Goal: Communication & Community: Answer question/provide support

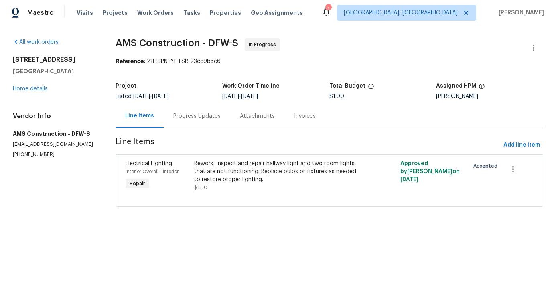
click at [205, 113] on div "Progress Updates" at bounding box center [196, 116] width 47 height 8
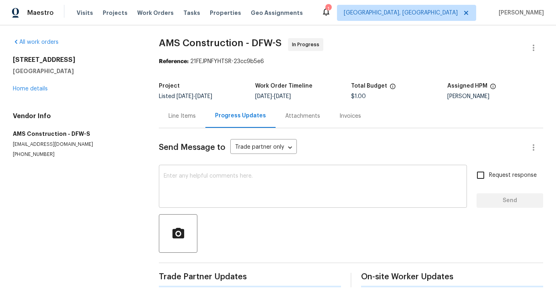
click at [224, 196] on textarea at bounding box center [313, 187] width 299 height 28
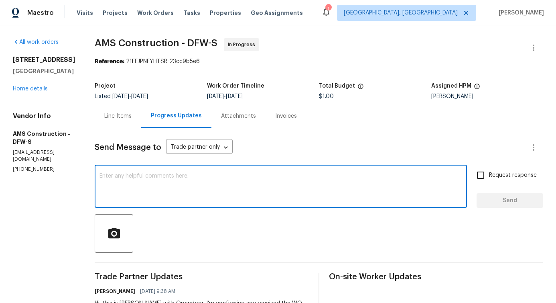
scroll to position [59, 0]
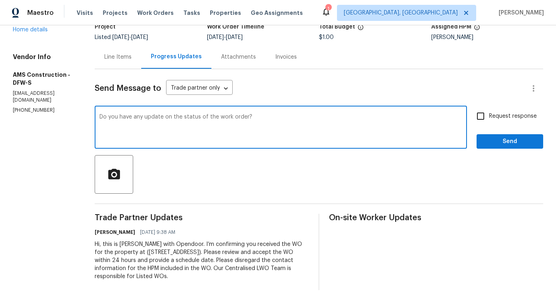
type textarea "Do you have any update on the status of the work order?"
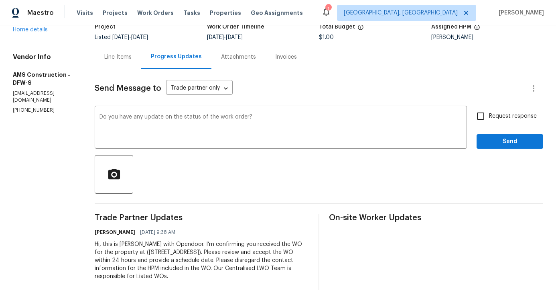
click at [495, 110] on label "Request response" at bounding box center [504, 116] width 65 height 17
click at [489, 110] on input "Request response" at bounding box center [480, 116] width 17 height 17
checkbox input "true"
click at [495, 144] on span "Send" at bounding box center [510, 141] width 54 height 10
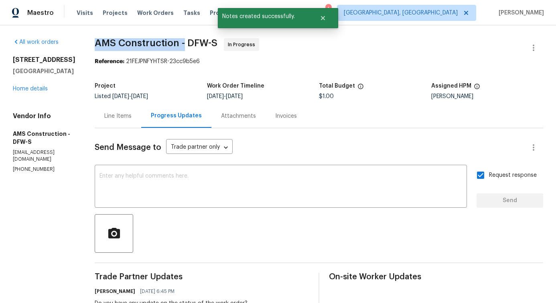
drag, startPoint x: 93, startPoint y: 39, endPoint x: 180, endPoint y: 43, distance: 87.2
click at [180, 43] on span "AMS Construction - DFW-S" at bounding box center [156, 43] width 123 height 10
copy span "AMS Construction -"
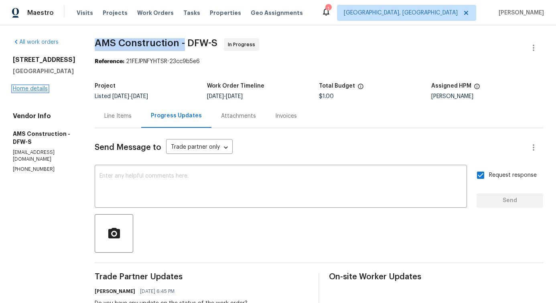
click at [29, 90] on link "Home details" at bounding box center [30, 89] width 35 height 6
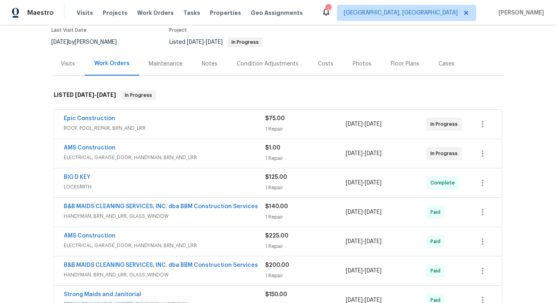
scroll to position [71, 0]
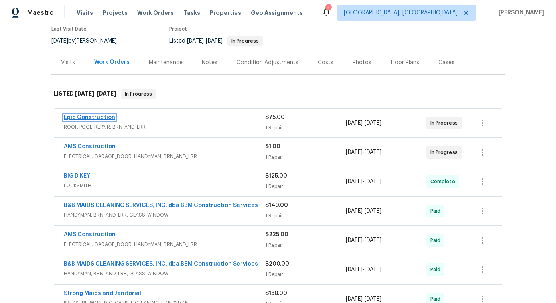
click at [96, 117] on link "Epic Construction" at bounding box center [89, 117] width 51 height 6
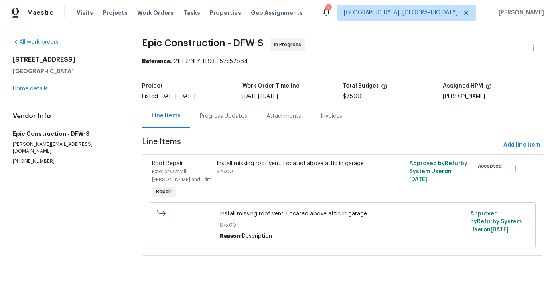
click at [198, 117] on div "Progress Updates" at bounding box center [223, 116] width 67 height 24
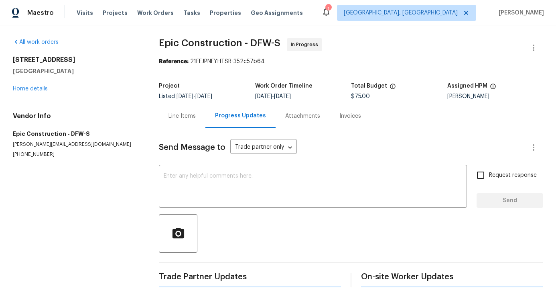
click at [211, 162] on div "Send Message to Trade partner only Trade partner only ​ x ​ Request response Se…" at bounding box center [351, 207] width 385 height 159
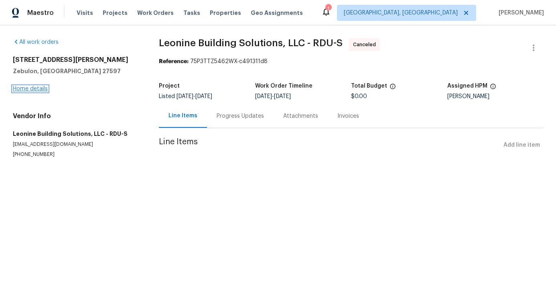
click at [36, 89] on link "Home details" at bounding box center [30, 89] width 35 height 6
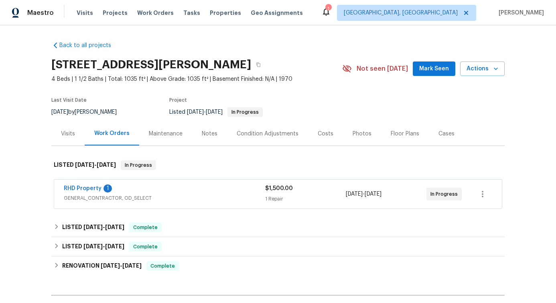
scroll to position [33, 0]
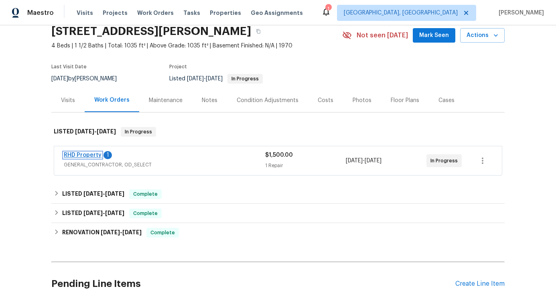
click at [81, 155] on link "RHD Property" at bounding box center [83, 155] width 38 height 6
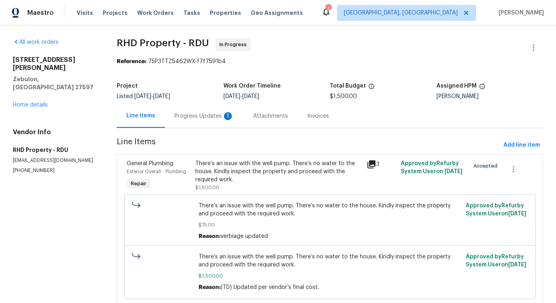
click at [212, 115] on div "Progress Updates 1" at bounding box center [204, 116] width 59 height 8
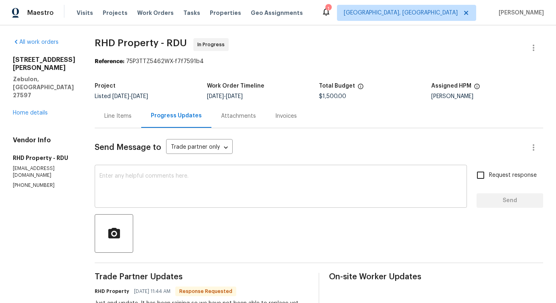
click at [184, 188] on textarea at bounding box center [281, 187] width 363 height 28
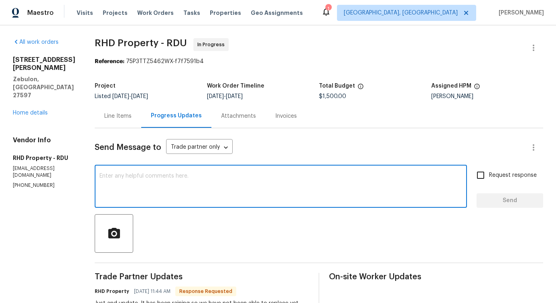
click at [178, 177] on textarea at bounding box center [281, 187] width 363 height 28
type textarea "Do you have update on the status of the work order?"
click at [486, 181] on input "Request response" at bounding box center [480, 175] width 17 height 17
checkbox input "true"
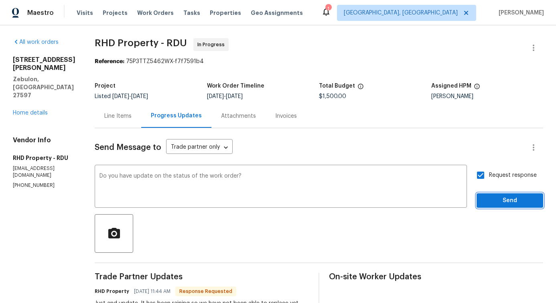
click at [493, 195] on span "Send" at bounding box center [510, 200] width 54 height 10
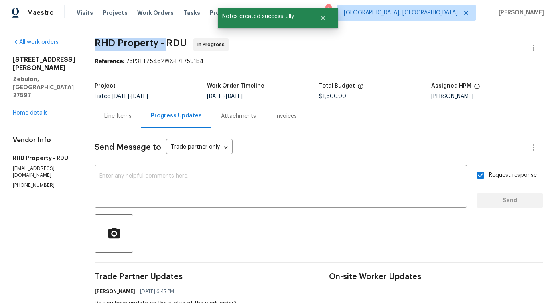
drag, startPoint x: 108, startPoint y: 39, endPoint x: 175, endPoint y: 42, distance: 67.5
click at [175, 42] on span "RHD Property - RDU" at bounding box center [141, 43] width 92 height 10
copy span "RHD Property -"
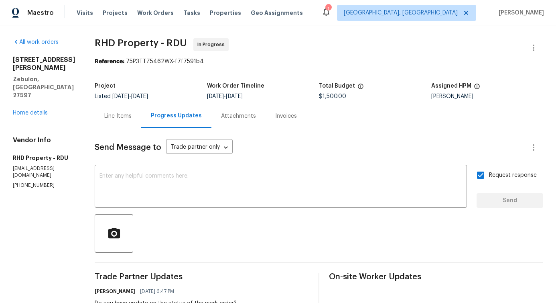
click at [39, 92] on div "1413 Chamblee Rd Zebulon, NC 27597 Home details" at bounding box center [44, 86] width 63 height 61
click at [39, 110] on link "Home details" at bounding box center [30, 113] width 35 height 6
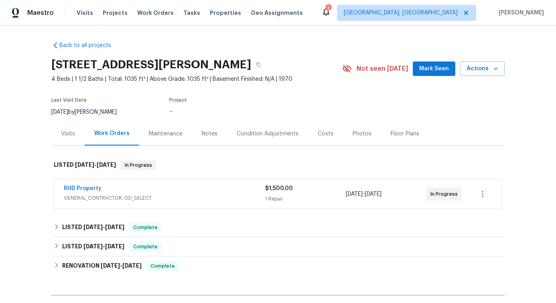
click at [39, 91] on div "Back to all projects 1413 Chamblee Rd, Zebulon, NC 27597 4 Beds | 1 1/2 Baths |…" at bounding box center [278, 163] width 556 height 277
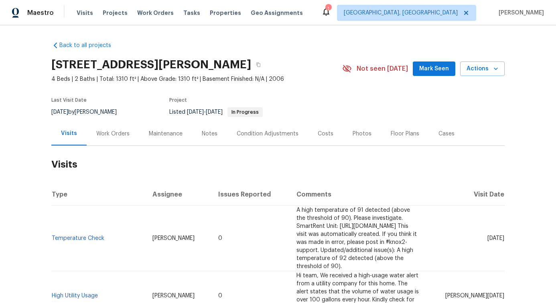
click at [111, 145] on div "Work Orders" at bounding box center [113, 134] width 53 height 24
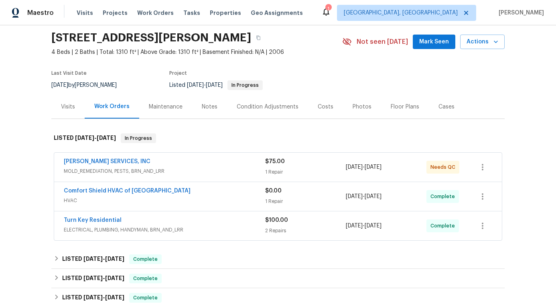
scroll to position [27, 0]
click at [101, 159] on link "CANADY'S SERVICES, INC" at bounding box center [107, 161] width 87 height 6
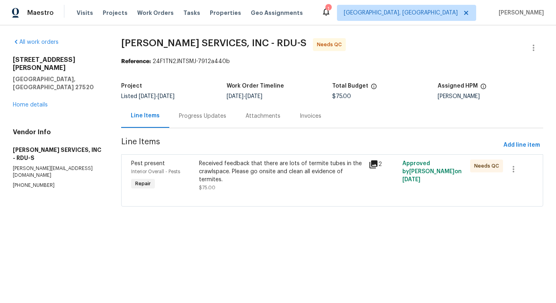
click at [197, 124] on div "Progress Updates" at bounding box center [202, 116] width 67 height 24
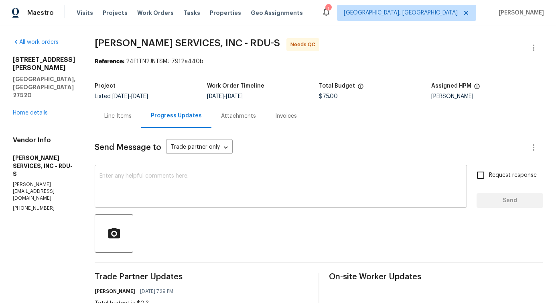
click at [199, 185] on textarea at bounding box center [281, 187] width 363 height 28
click at [132, 114] on div "Line Items" at bounding box center [117, 116] width 27 height 8
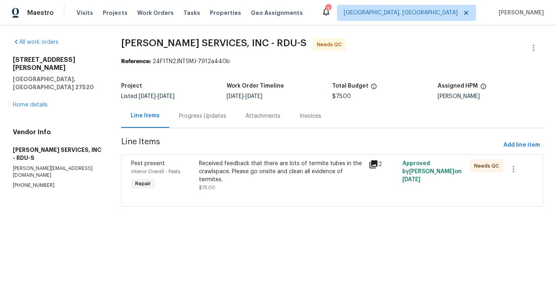
click at [208, 124] on div "Progress Updates" at bounding box center [202, 116] width 67 height 24
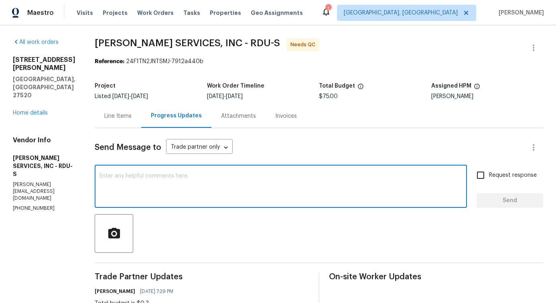
click at [206, 189] on textarea at bounding box center [281, 187] width 363 height 28
type textarea "Please confirm the budget."
click at [505, 177] on span "Request response" at bounding box center [513, 175] width 48 height 8
click at [489, 177] on input "Request response" at bounding box center [480, 175] width 17 height 17
checkbox input "true"
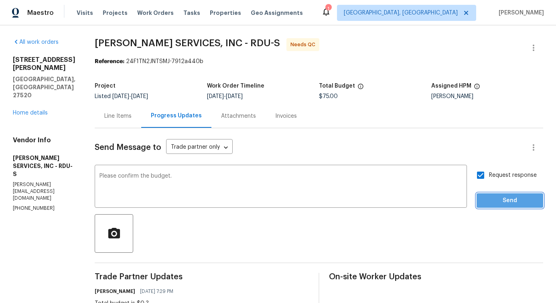
click at [506, 207] on button "Send" at bounding box center [510, 200] width 67 height 15
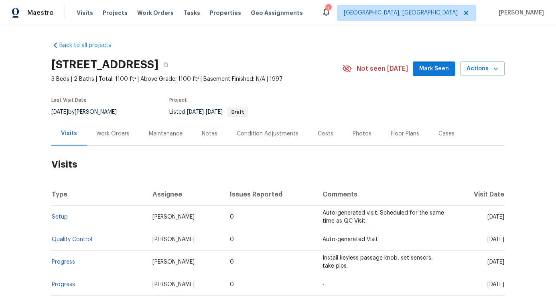
click at [108, 138] on div "Work Orders" at bounding box center [113, 134] width 53 height 24
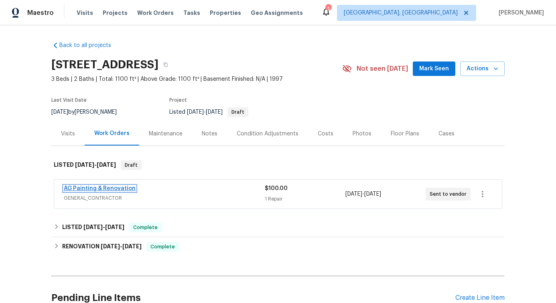
click at [104, 190] on link "AG Painting & Renovation" at bounding box center [100, 188] width 72 height 6
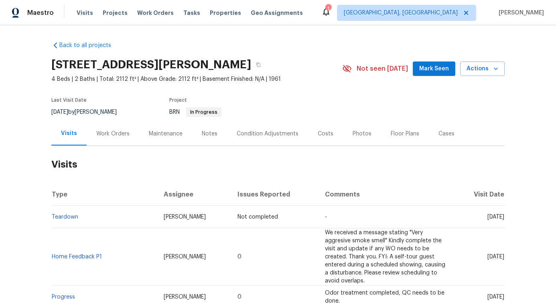
click at [116, 127] on div "Work Orders" at bounding box center [113, 134] width 53 height 24
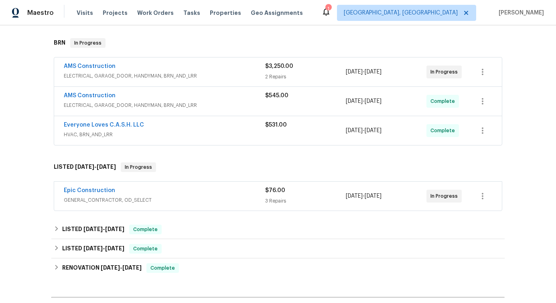
scroll to position [123, 0]
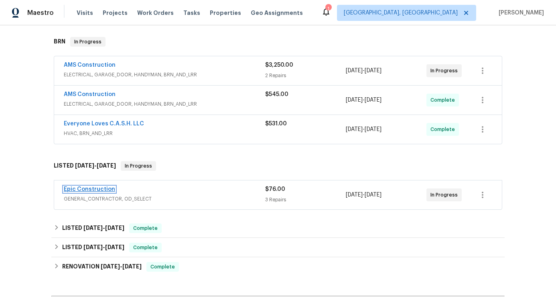
click at [97, 186] on link "Epic Construction" at bounding box center [89, 189] width 51 height 6
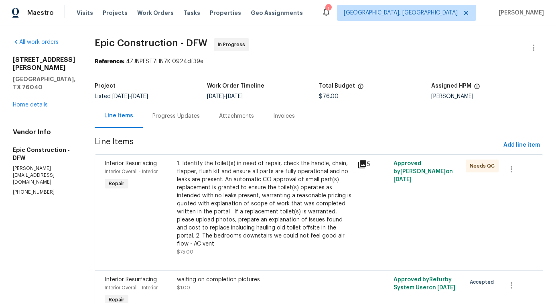
click at [154, 119] on div "Progress Updates" at bounding box center [176, 116] width 47 height 8
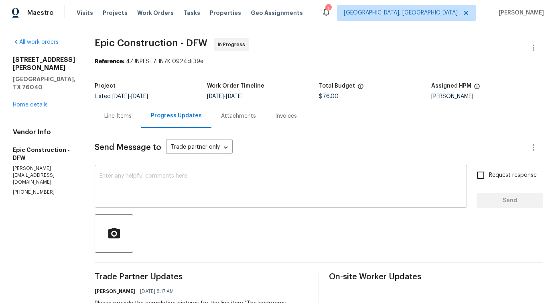
click at [184, 188] on textarea at bounding box center [281, 187] width 363 height 28
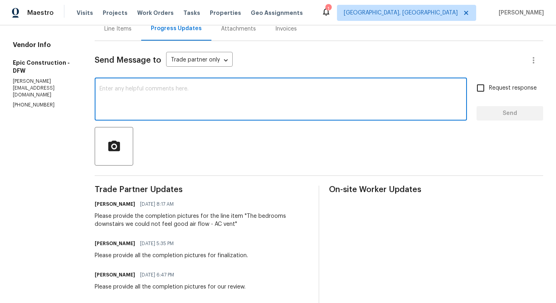
scroll to position [104, 0]
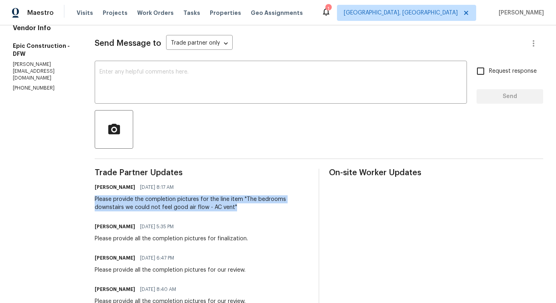
drag, startPoint x: 89, startPoint y: 200, endPoint x: 243, endPoint y: 209, distance: 154.4
copy div "Please provide the completion pictures for the line item "The bedrooms downstai…"
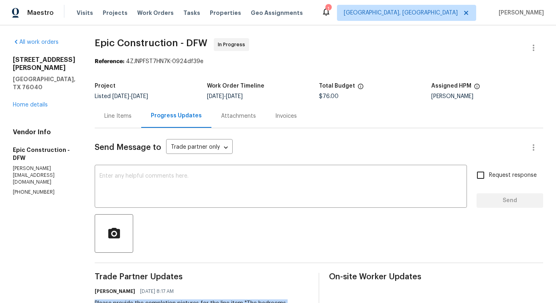
click at [119, 122] on div "Line Items" at bounding box center [118, 116] width 47 height 24
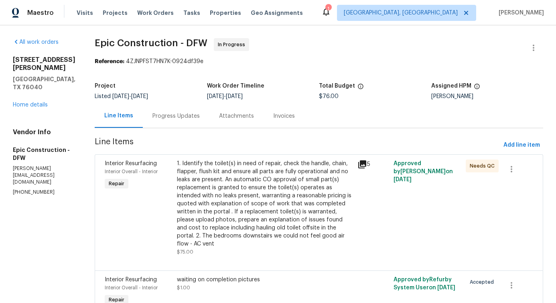
click at [263, 185] on div "1. Identify the toilet(s) in need of repair, check the handle, chain, flapper, …" at bounding box center [265, 203] width 176 height 88
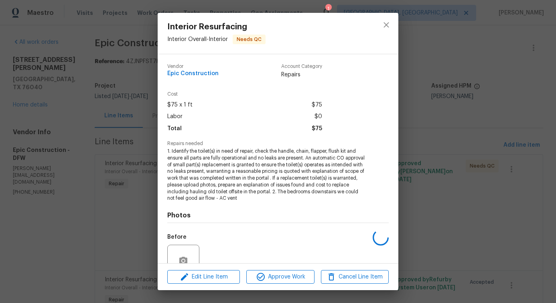
scroll to position [74, 0]
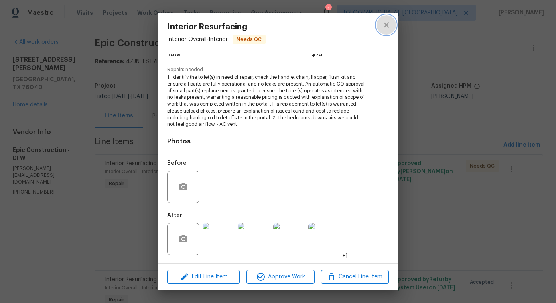
click at [384, 31] on button "close" at bounding box center [386, 24] width 19 height 19
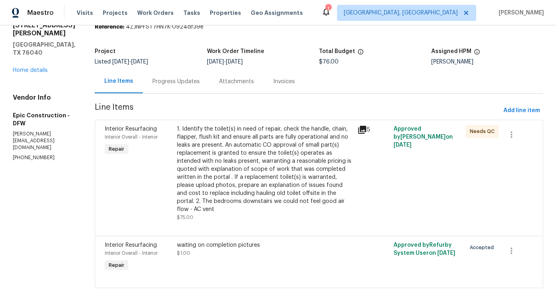
scroll to position [0, 0]
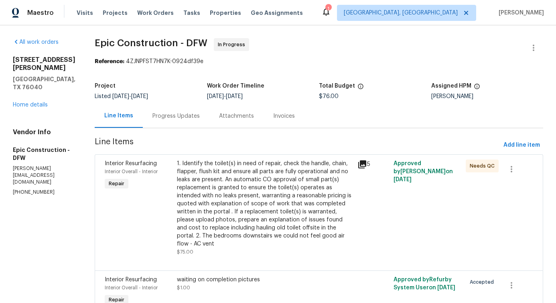
click at [173, 119] on div "Progress Updates" at bounding box center [176, 116] width 47 height 8
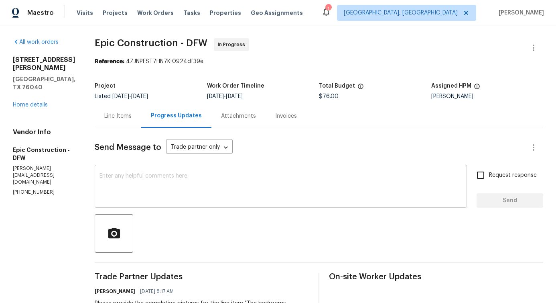
click at [222, 191] on textarea at bounding box center [281, 187] width 363 height 28
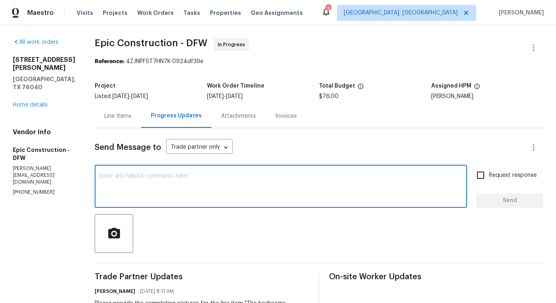
paste textarea "Please provide the completion pictures for the line item "The bedrooms downstai…"
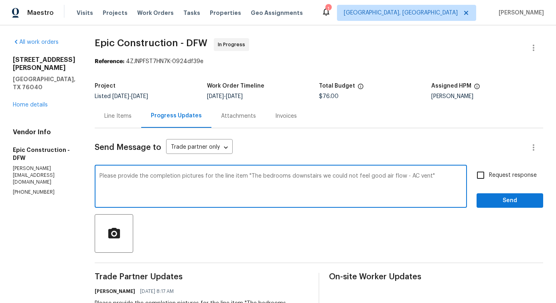
type textarea "Please provide the completion pictures for the line item "The bedrooms downstai…"
click at [509, 180] on label "Request response" at bounding box center [504, 175] width 65 height 17
click at [489, 180] on input "Request response" at bounding box center [480, 175] width 17 height 17
checkbox input "true"
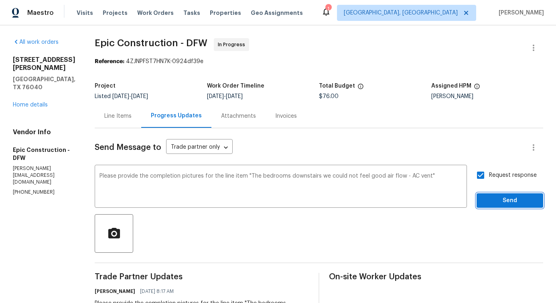
click at [508, 193] on button "Send" at bounding box center [510, 200] width 67 height 15
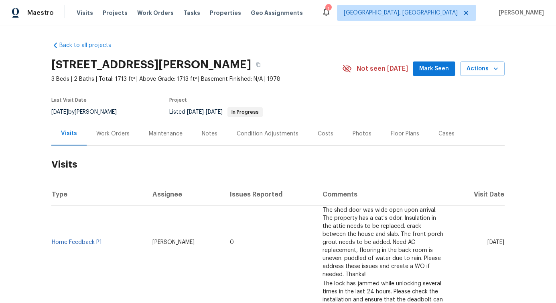
click at [120, 136] on div "Work Orders" at bounding box center [112, 134] width 33 height 8
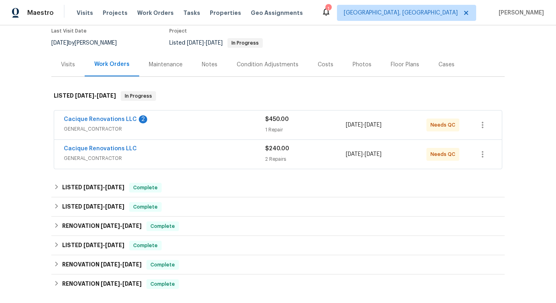
scroll to position [71, 0]
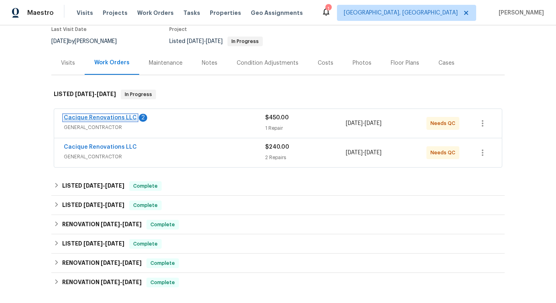
click at [120, 118] on link "Cacique Renovations LLC" at bounding box center [100, 118] width 73 height 6
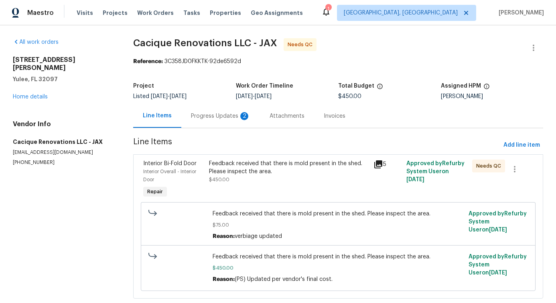
click at [207, 123] on div "Progress Updates 2" at bounding box center [220, 116] width 79 height 24
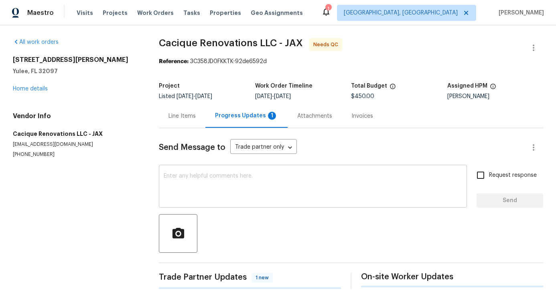
click at [203, 185] on textarea at bounding box center [313, 187] width 299 height 28
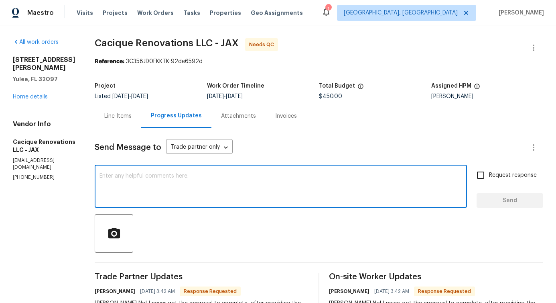
click at [127, 118] on div "Line Items" at bounding box center [117, 116] width 27 height 8
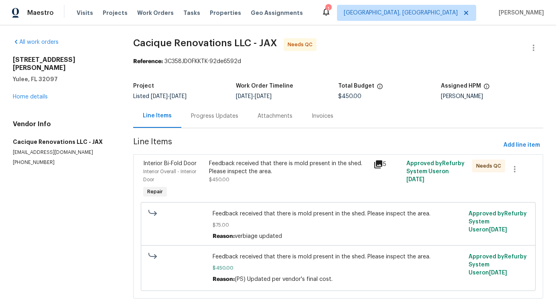
scroll to position [19, 0]
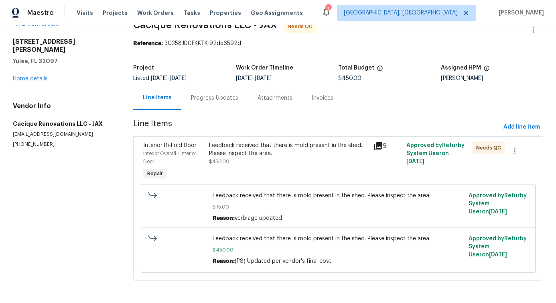
click at [215, 102] on div "Progress Updates" at bounding box center [214, 98] width 67 height 24
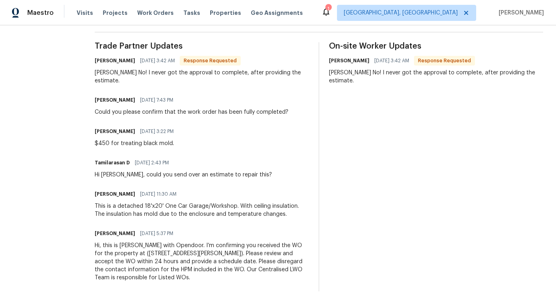
scroll to position [232, 0]
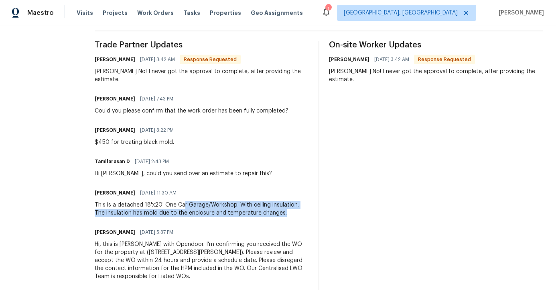
drag, startPoint x: 197, startPoint y: 203, endPoint x: 275, endPoint y: 217, distance: 79.5
click at [275, 217] on div "Trade Partner Updates [PERSON_NAME] [DATE] 3:42 AM Response Requested [PERSON_N…" at bounding box center [202, 165] width 214 height 249
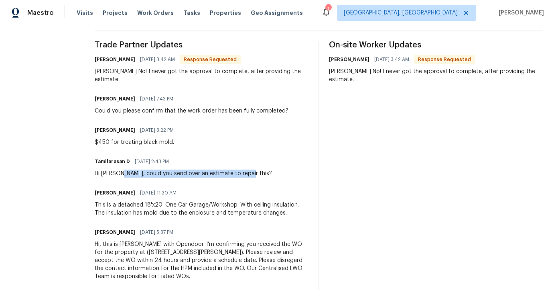
drag, startPoint x: 133, startPoint y: 175, endPoint x: 258, endPoint y: 175, distance: 125.2
click at [258, 175] on div "Hi [PERSON_NAME], could you send over an estimate to repair this?" at bounding box center [183, 173] width 177 height 8
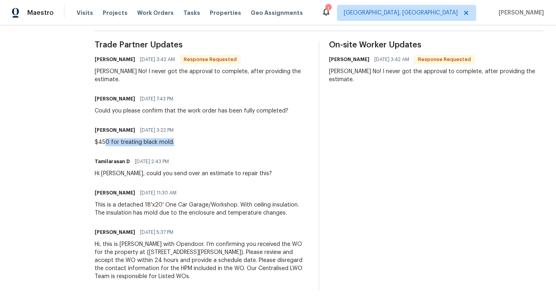
drag, startPoint x: 120, startPoint y: 145, endPoint x: 211, endPoint y: 145, distance: 90.3
click at [211, 145] on div "[PERSON_NAME] [DATE] 3:22 PM $450 for treating black mold." at bounding box center [202, 135] width 214 height 22
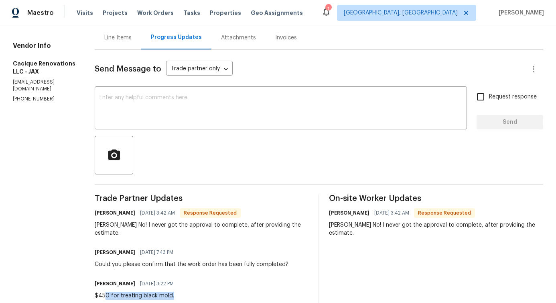
scroll to position [0, 0]
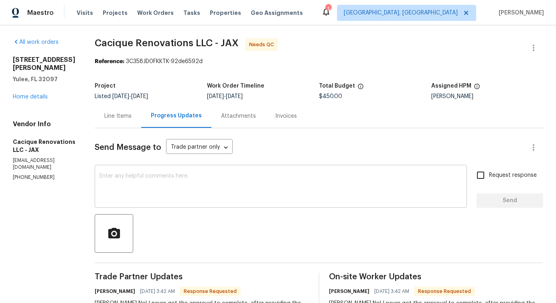
click at [188, 177] on textarea at bounding box center [281, 187] width 363 height 28
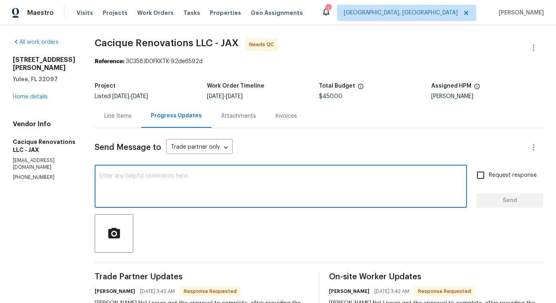
click at [141, 121] on div "Line Items" at bounding box center [118, 116] width 47 height 24
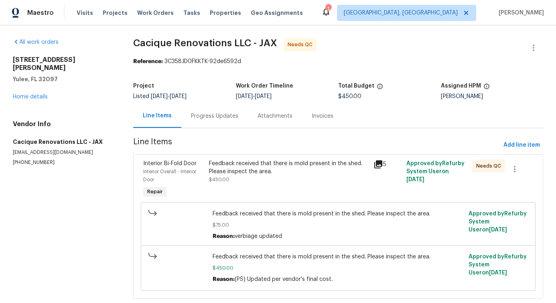
click at [224, 189] on div "Feedback received that there is mold present in the shed. Please inspect the ar…" at bounding box center [289, 179] width 165 height 45
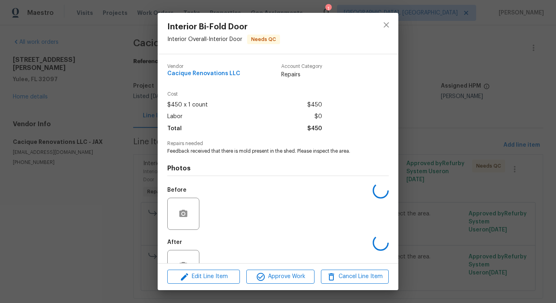
scroll to position [27, 0]
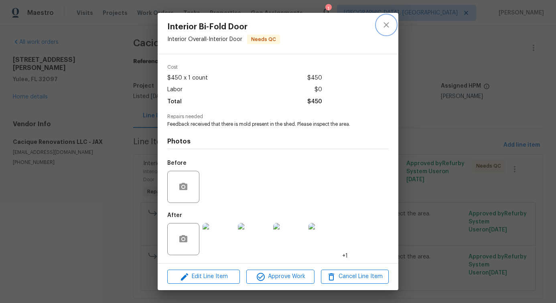
click at [381, 24] on button "close" at bounding box center [386, 24] width 19 height 19
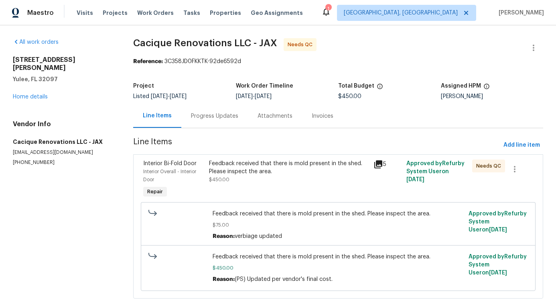
click at [221, 123] on div "Progress Updates" at bounding box center [214, 116] width 67 height 24
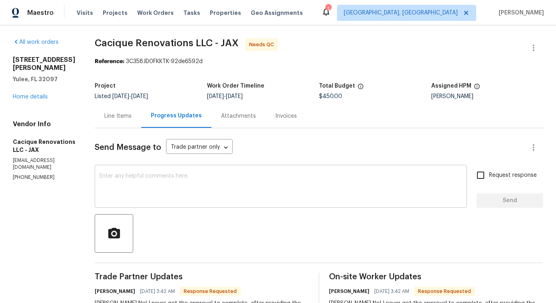
click at [191, 186] on textarea at bounding box center [281, 187] width 363 height 28
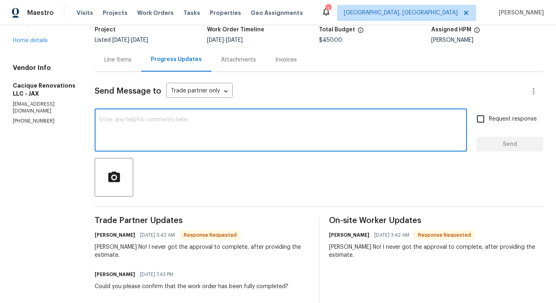
scroll to position [57, 0]
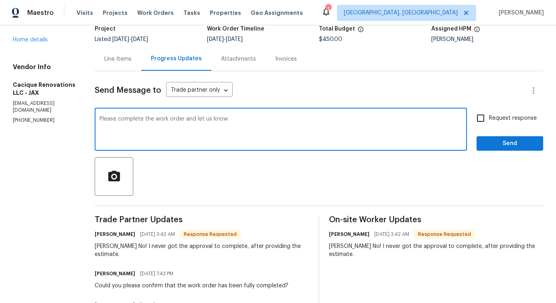
click at [0, 0] on span "know" at bounding box center [0, 0] width 0 height 0
type textarea "Please complete the work order and let us know."
click at [487, 122] on input "Request response" at bounding box center [480, 118] width 17 height 17
checkbox input "true"
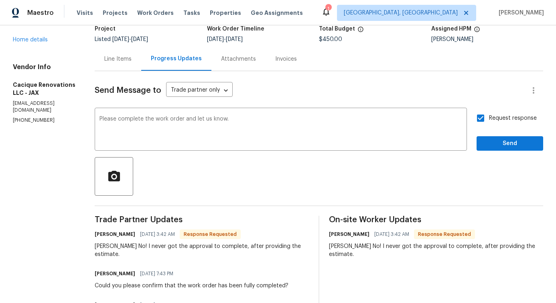
click at [493, 151] on div "Send Message to Trade partner only Trade partner only ​ Please complete the wor…" at bounding box center [319, 267] width 449 height 393
click at [501, 142] on span "Send" at bounding box center [510, 143] width 54 height 10
